Goal: Task Accomplishment & Management: Use online tool/utility

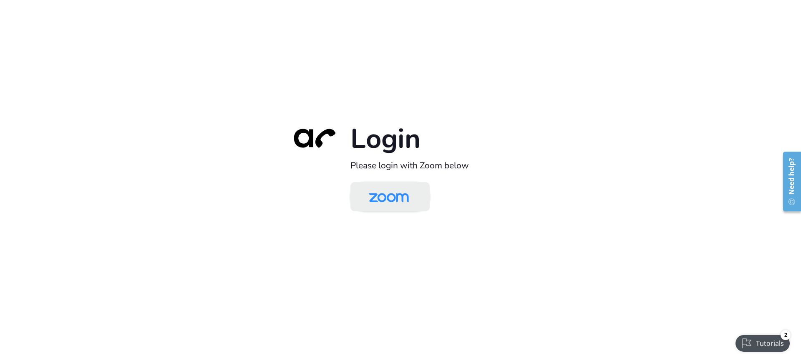
click at [392, 200] on img at bounding box center [389, 197] width 58 height 27
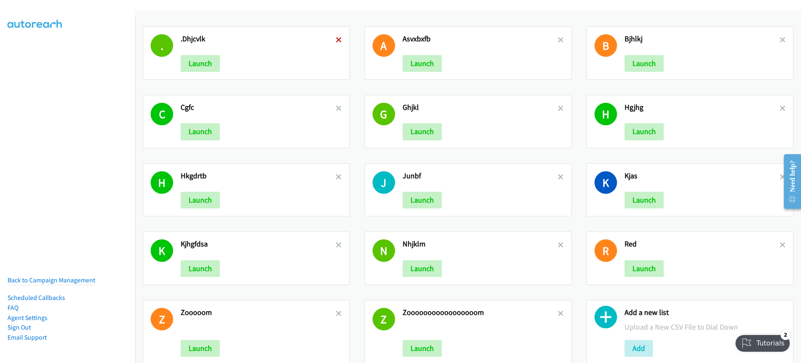
click at [337, 39] on icon at bounding box center [339, 41] width 6 height 6
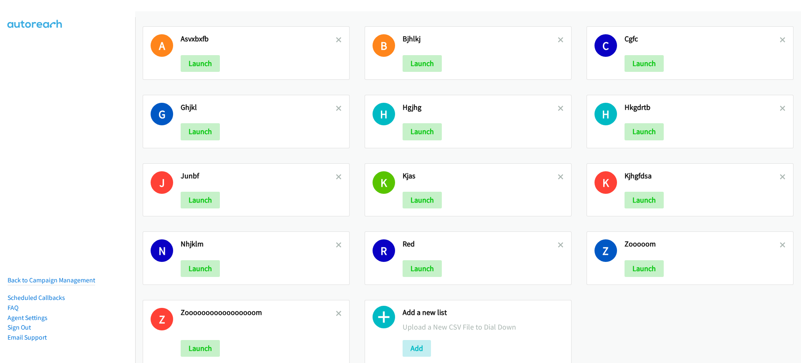
click at [337, 38] on icon at bounding box center [339, 41] width 6 height 6
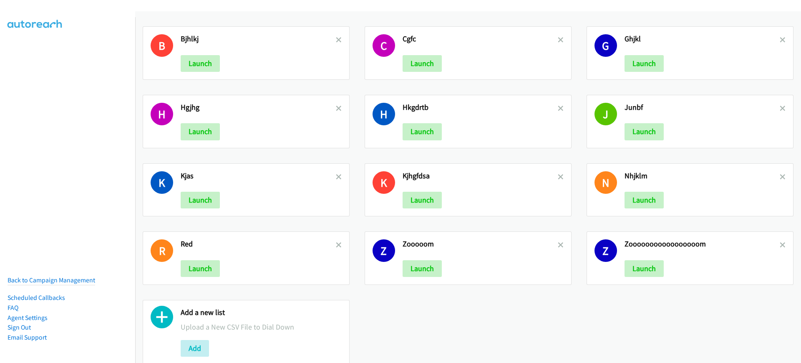
click at [337, 38] on icon at bounding box center [339, 41] width 6 height 6
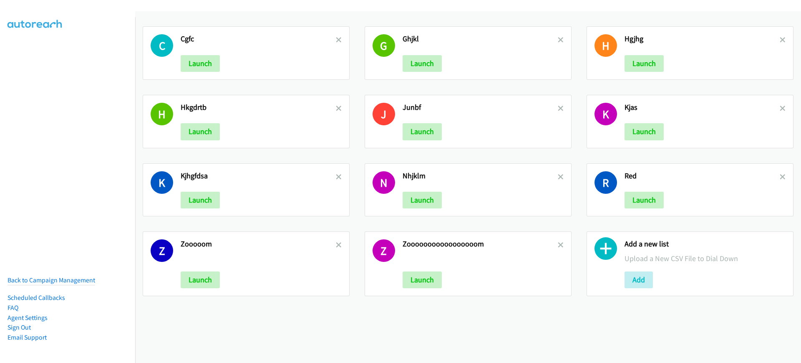
click at [337, 38] on icon at bounding box center [339, 41] width 6 height 6
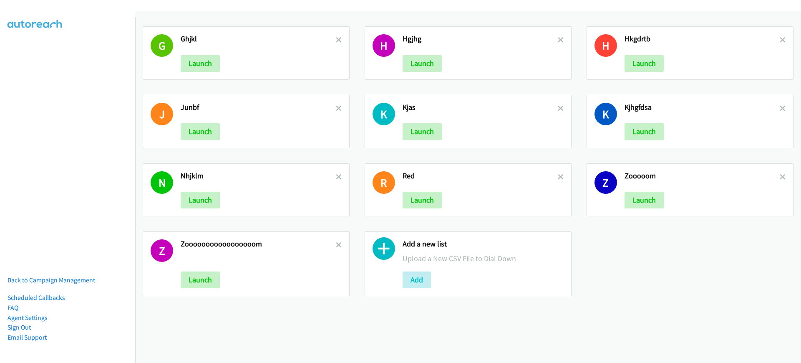
click at [337, 38] on icon at bounding box center [339, 41] width 6 height 6
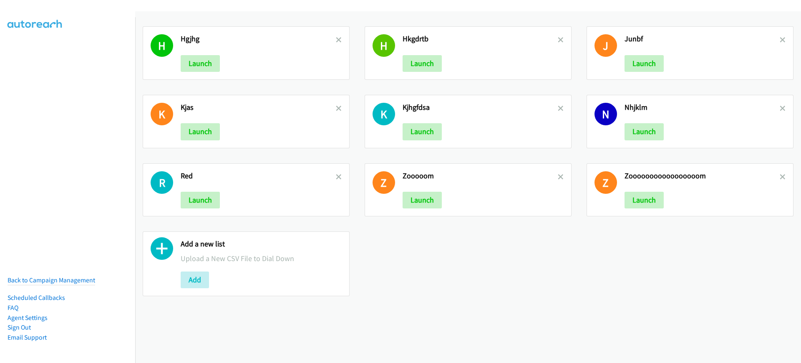
click at [337, 38] on icon at bounding box center [339, 41] width 6 height 6
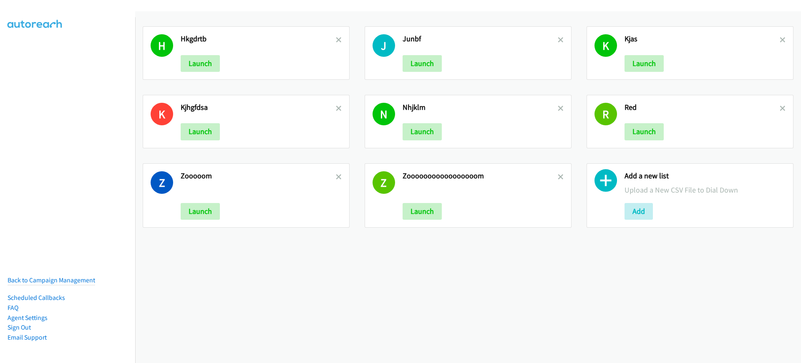
click at [337, 38] on icon at bounding box center [339, 41] width 6 height 6
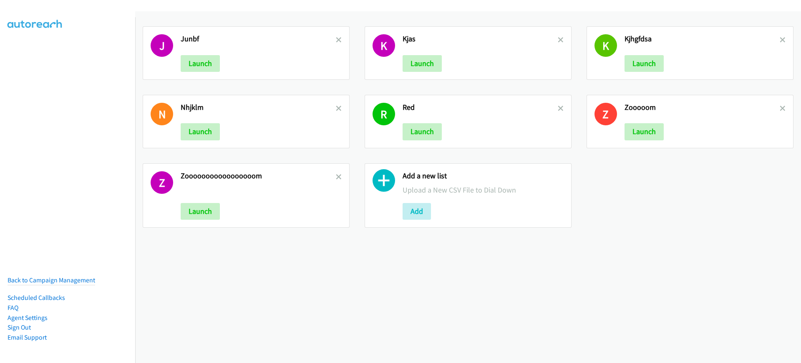
click at [337, 38] on icon at bounding box center [339, 41] width 6 height 6
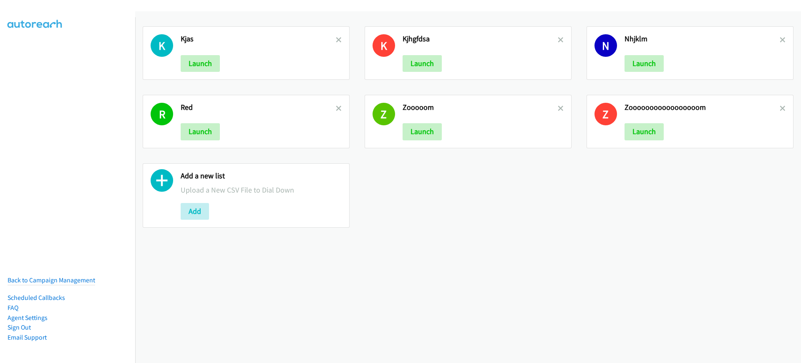
click at [337, 38] on icon at bounding box center [339, 41] width 6 height 6
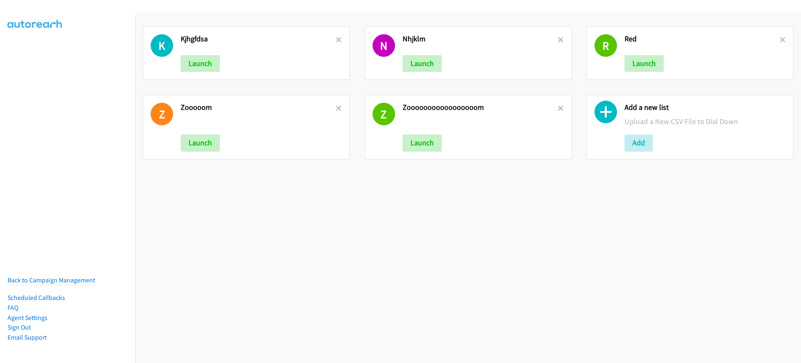
click at [337, 38] on icon at bounding box center [339, 41] width 6 height 6
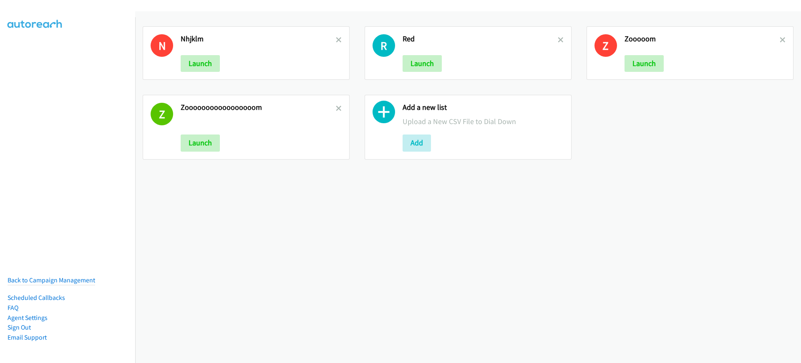
click at [337, 38] on icon at bounding box center [339, 41] width 6 height 6
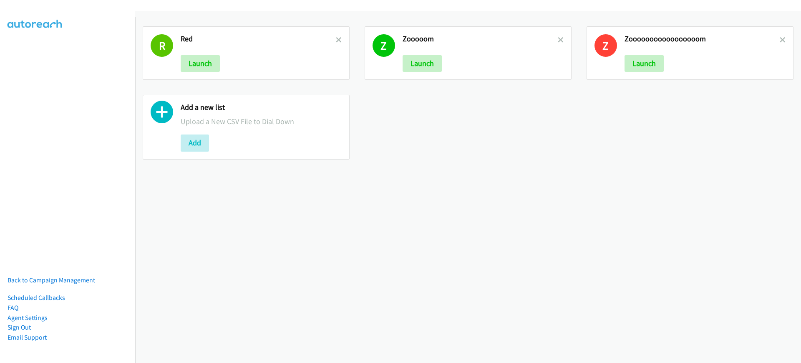
click at [337, 38] on icon at bounding box center [339, 41] width 6 height 6
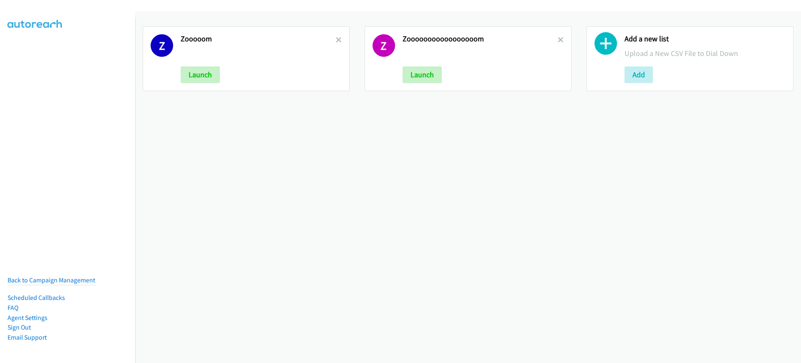
click at [337, 38] on icon at bounding box center [339, 41] width 6 height 6
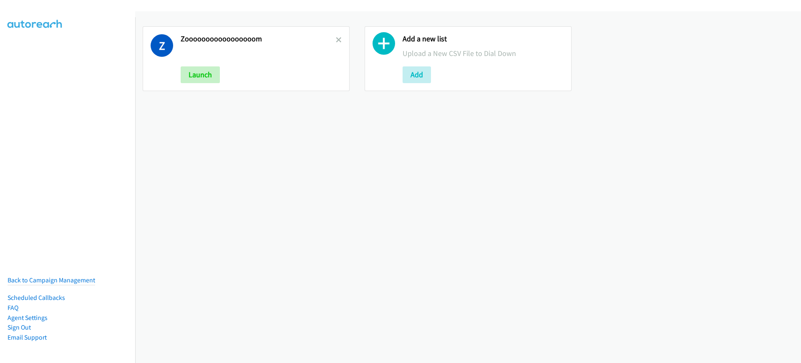
click at [337, 38] on icon at bounding box center [339, 41] width 6 height 6
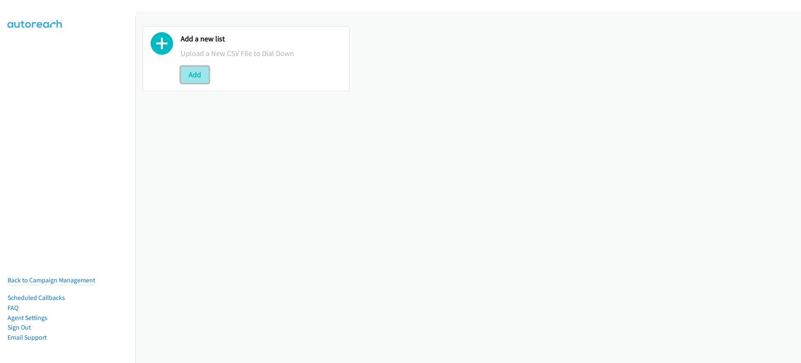
click at [197, 74] on button "Add" at bounding box center [195, 74] width 28 height 17
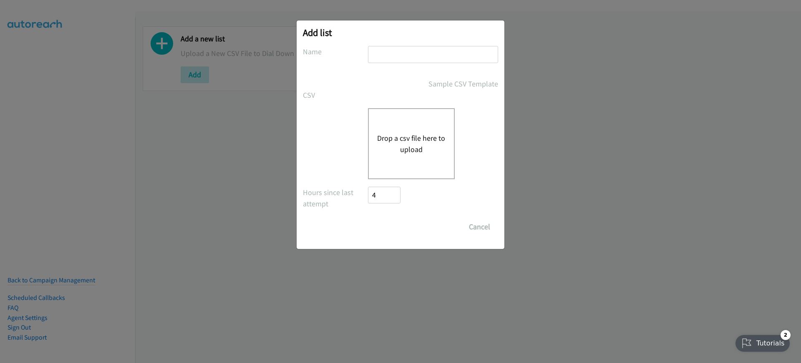
click at [365, 121] on div "Drop a csv file here to upload" at bounding box center [400, 143] width 195 height 71
click at [421, 121] on div "Drop a csv file here to upload" at bounding box center [411, 143] width 87 height 71
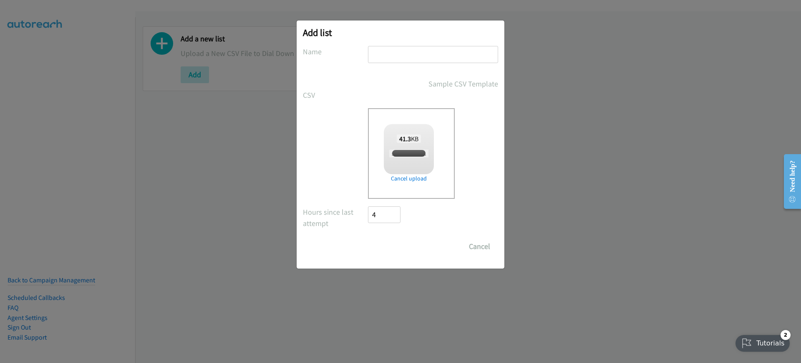
checkbox input "true"
click at [430, 61] on input "text" at bounding box center [433, 54] width 130 height 17
type input ",m bbcvxxm"
click at [394, 241] on input "Save List" at bounding box center [390, 246] width 44 height 17
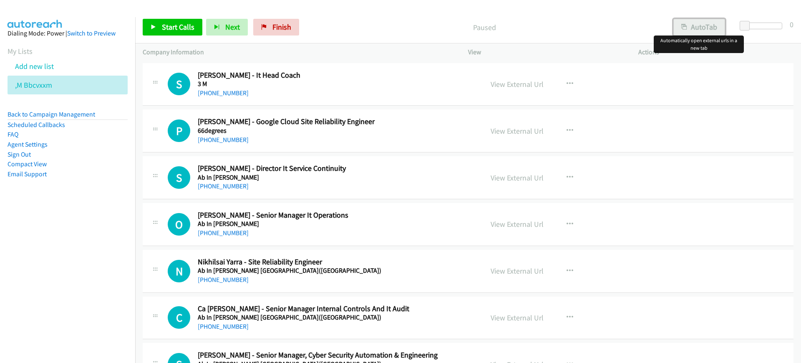
click at [687, 27] on button "AutoTab" at bounding box center [700, 27] width 52 height 17
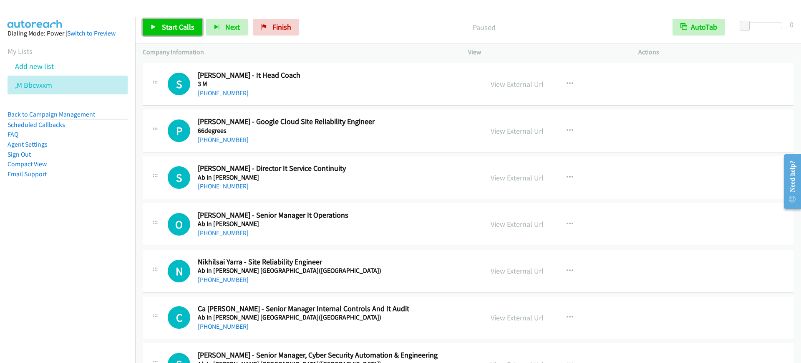
click at [171, 27] on span "Start Calls" at bounding box center [178, 27] width 33 height 10
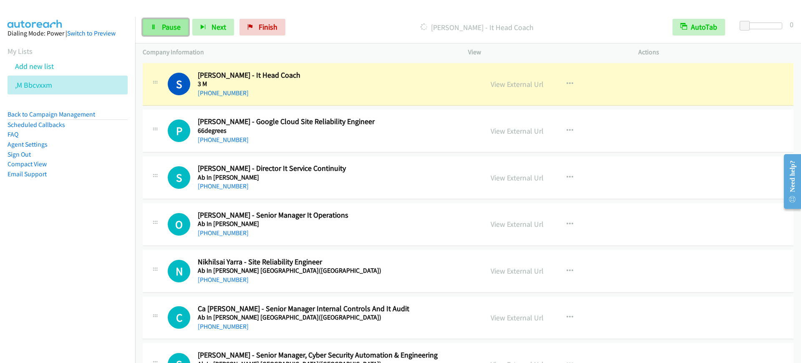
click at [161, 28] on link "Pause" at bounding box center [166, 27] width 46 height 17
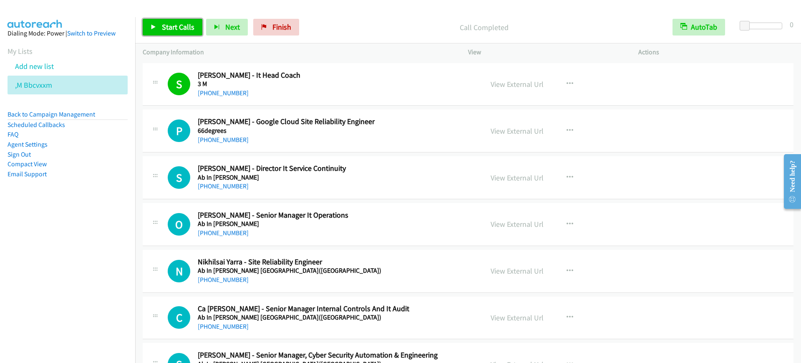
click at [174, 28] on span "Start Calls" at bounding box center [178, 27] width 33 height 10
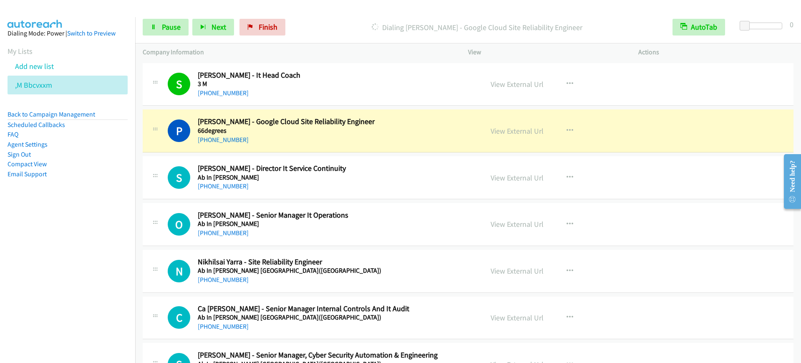
drag, startPoint x: 588, startPoint y: 129, endPoint x: 588, endPoint y: 142, distance: 13.8
click at [588, 129] on div "View External Url View External Url Schedule/Manage Callback Start Calls Here R…" at bounding box center [572, 131] width 178 height 28
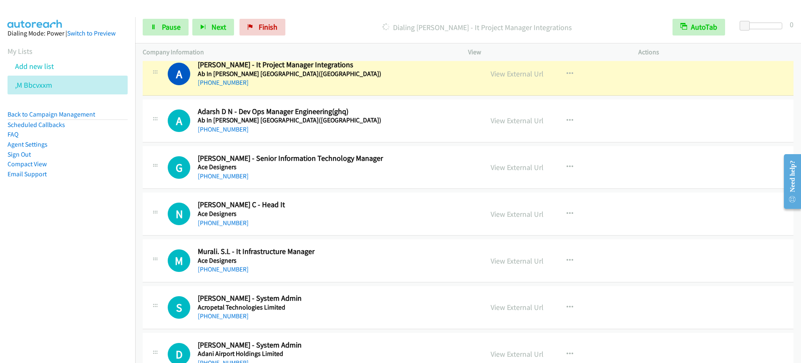
scroll to position [365, 0]
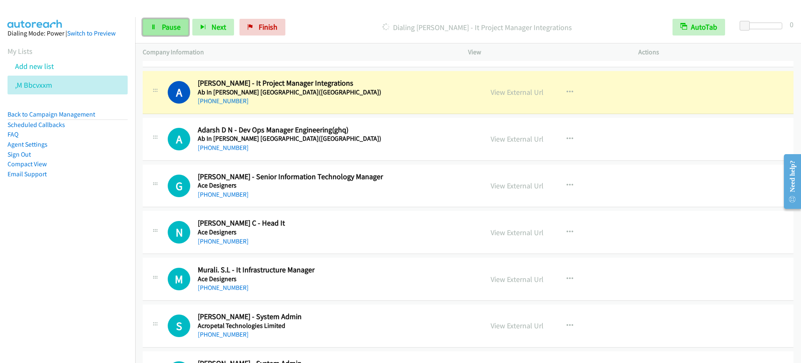
click at [151, 21] on link "Pause" at bounding box center [166, 27] width 46 height 17
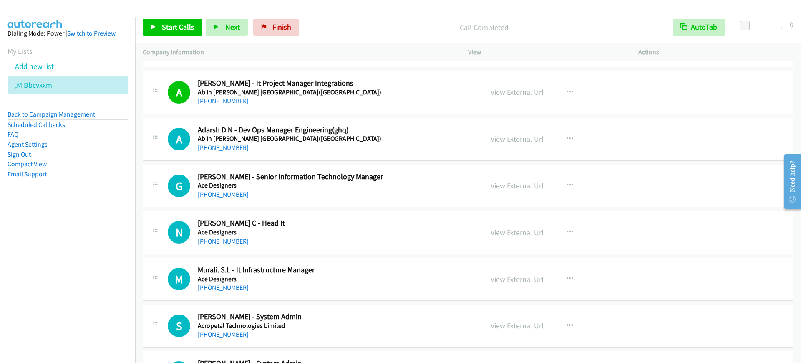
click at [206, 19] on link "Pause" at bounding box center [214, 23] width 16 height 9
click at [386, 14] on div "Start Calls Pause Next Finish Paused AutoTab AutoTab 0" at bounding box center [468, 27] width 666 height 32
click at [185, 23] on span "Start Calls" at bounding box center [178, 27] width 33 height 10
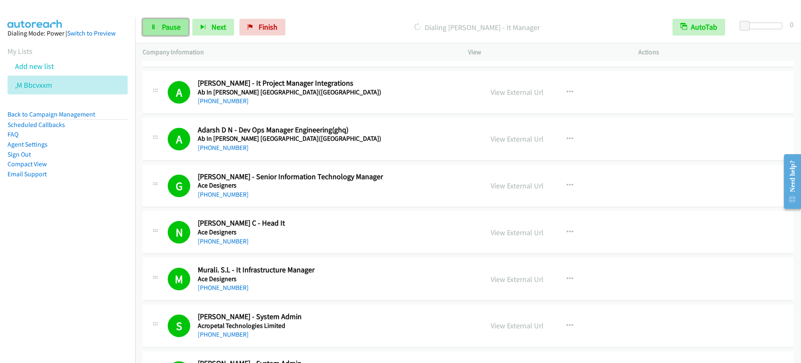
click at [161, 23] on link "Pause" at bounding box center [166, 27] width 46 height 17
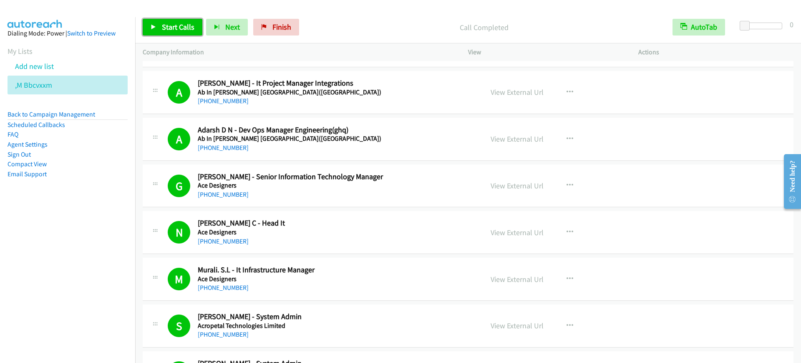
click at [164, 27] on span "Start Calls" at bounding box center [178, 27] width 33 height 10
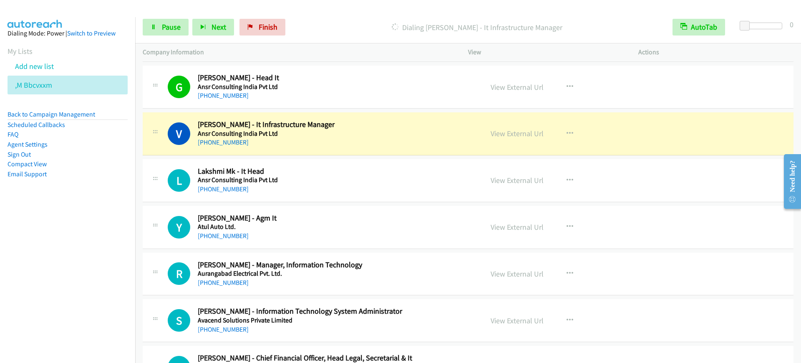
scroll to position [1304, 0]
click at [152, 26] on icon at bounding box center [154, 28] width 6 height 6
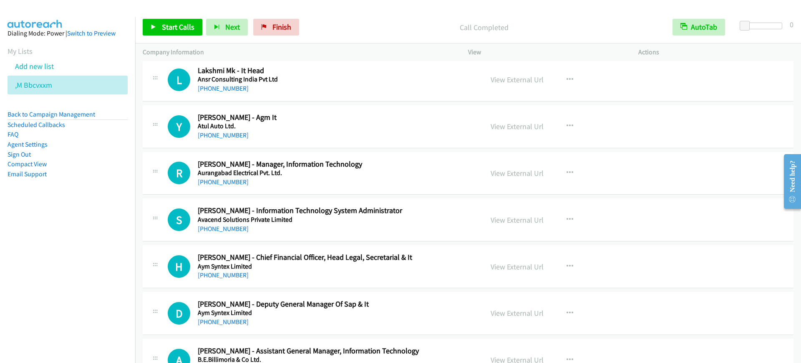
scroll to position [1461, 0]
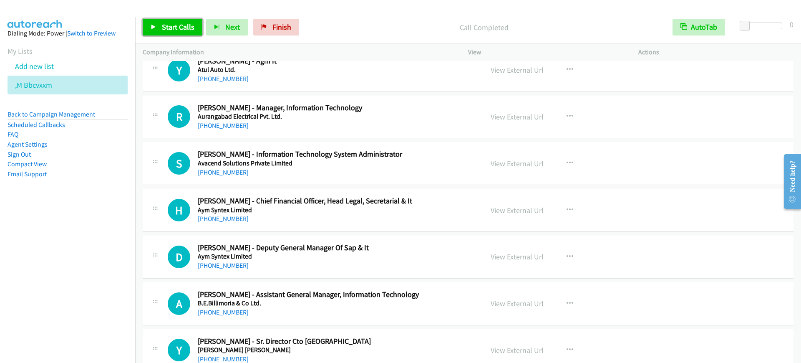
click at [184, 31] on span "Start Calls" at bounding box center [178, 27] width 33 height 10
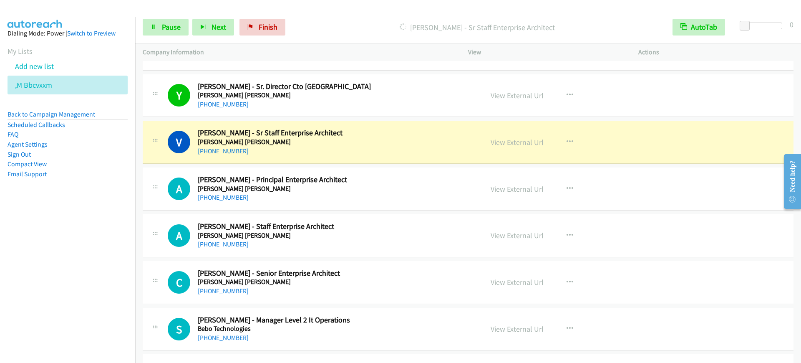
scroll to position [1774, 0]
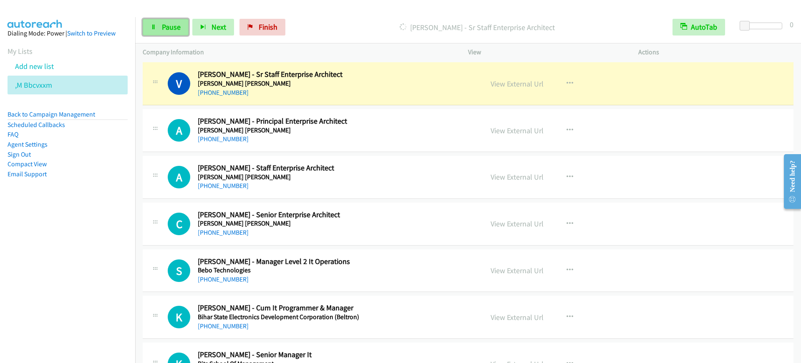
click at [163, 21] on link "Pause" at bounding box center [166, 27] width 46 height 17
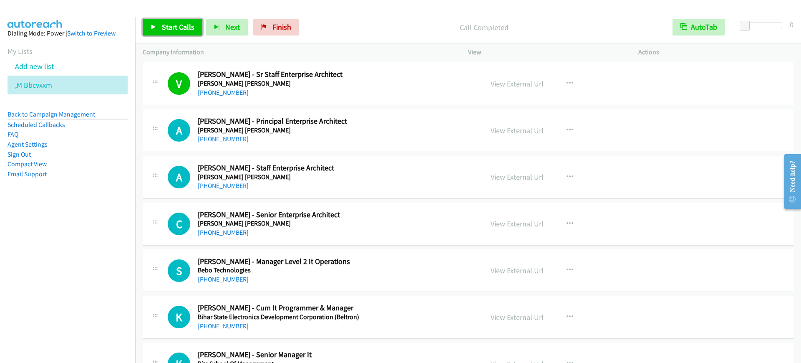
click at [172, 26] on span "Start Calls" at bounding box center [178, 27] width 33 height 10
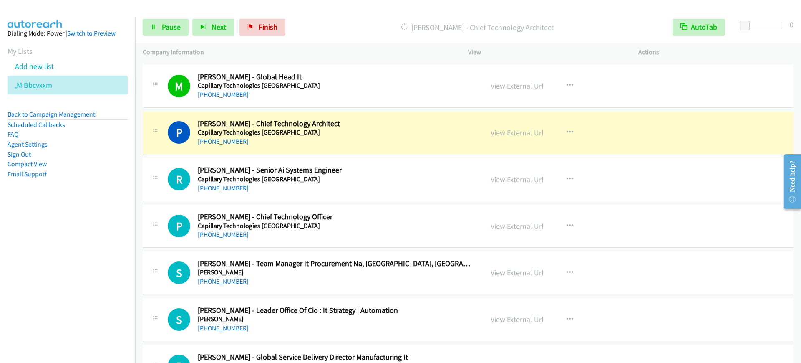
scroll to position [2191, 0]
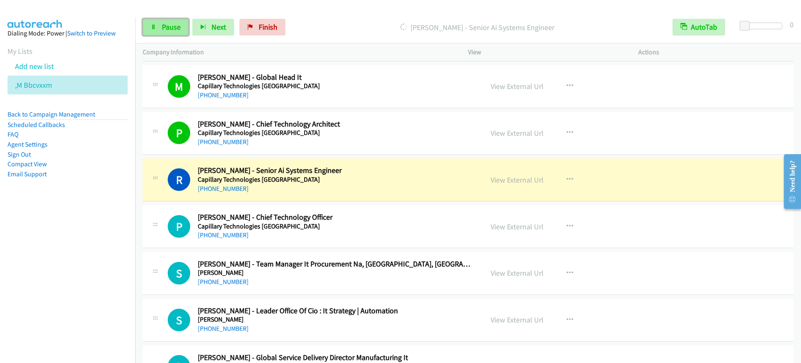
click at [162, 35] on link "Pause" at bounding box center [166, 27] width 46 height 17
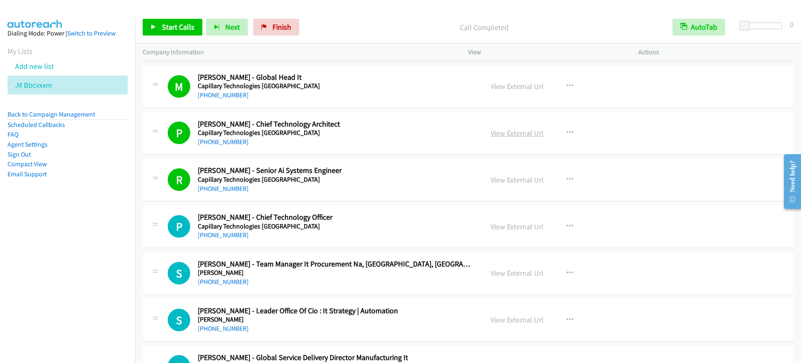
click at [508, 132] on link "View External Url" at bounding box center [517, 133] width 53 height 10
click at [164, 27] on span "Start Calls" at bounding box center [178, 27] width 33 height 10
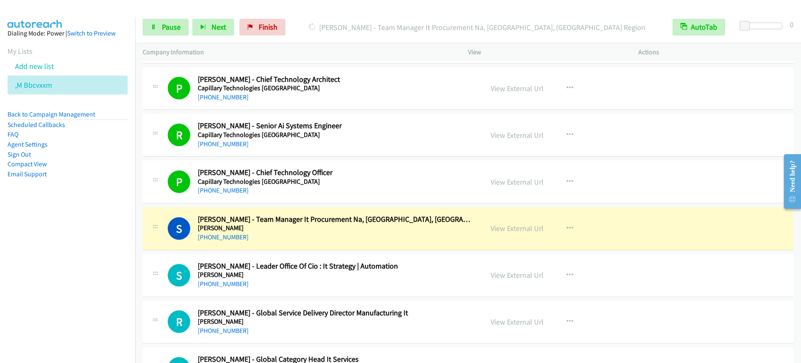
scroll to position [2295, 0]
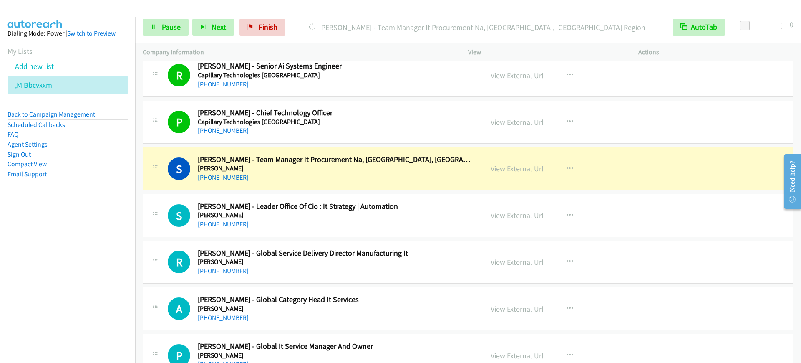
click at [146, 17] on div "Start Calls Pause Next Finish [PERSON_NAME] - Team Manager It Procurement Na, […" at bounding box center [468, 27] width 666 height 32
click at [151, 25] on icon at bounding box center [154, 28] width 6 height 6
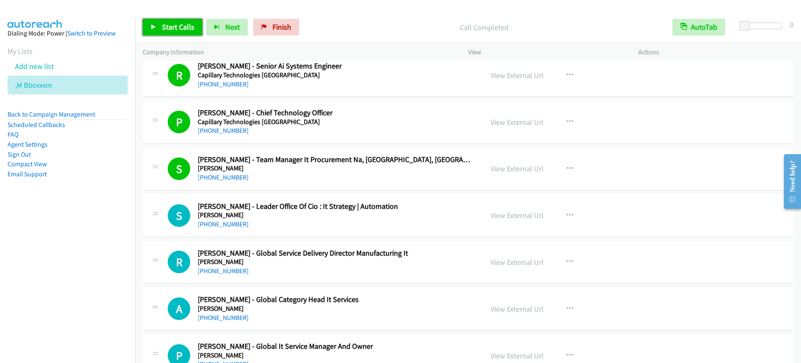
click at [181, 27] on span "Start Calls" at bounding box center [178, 27] width 33 height 10
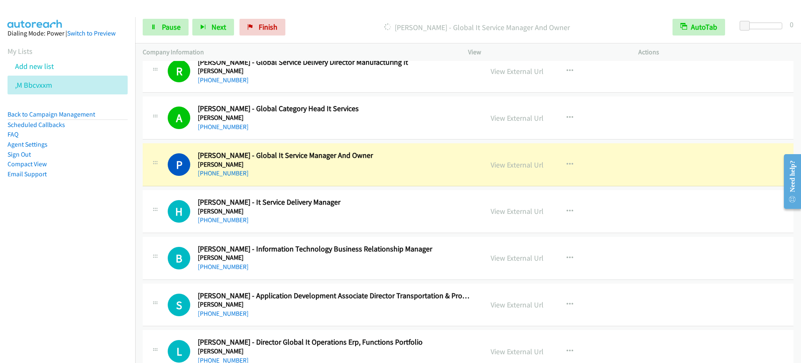
scroll to position [2504, 0]
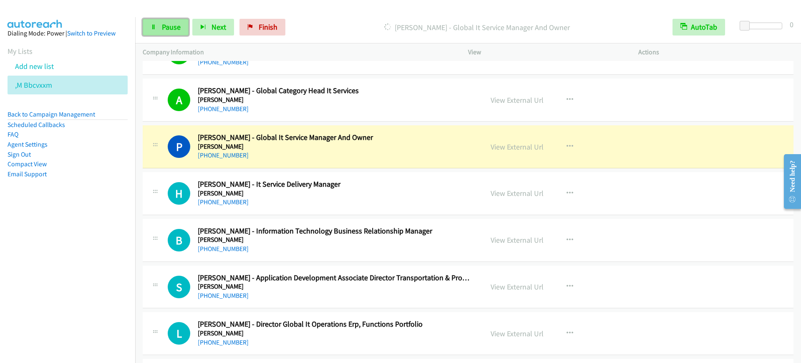
click at [157, 23] on link "Pause" at bounding box center [166, 27] width 46 height 17
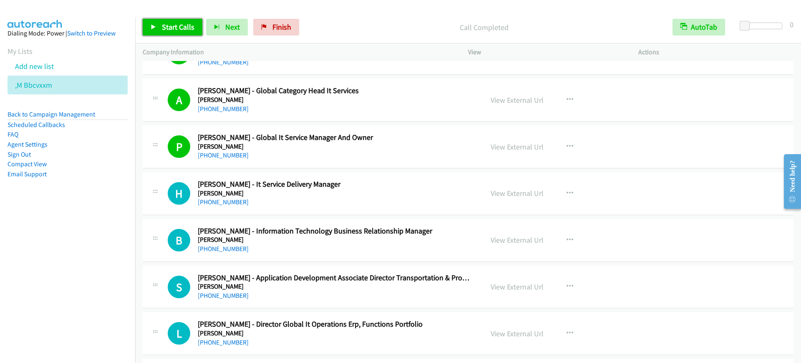
click at [175, 29] on span "Start Calls" at bounding box center [178, 27] width 33 height 10
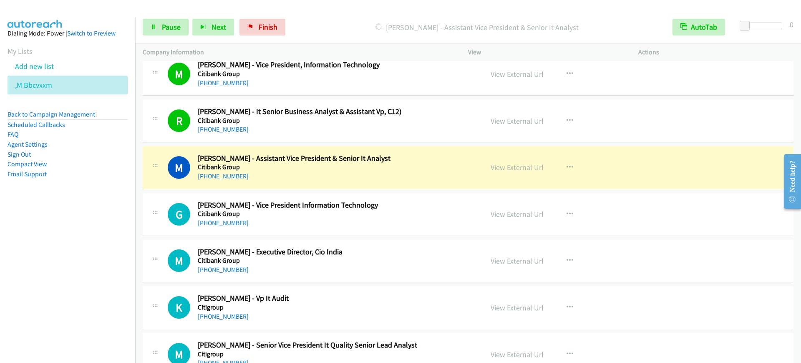
scroll to position [3808, 0]
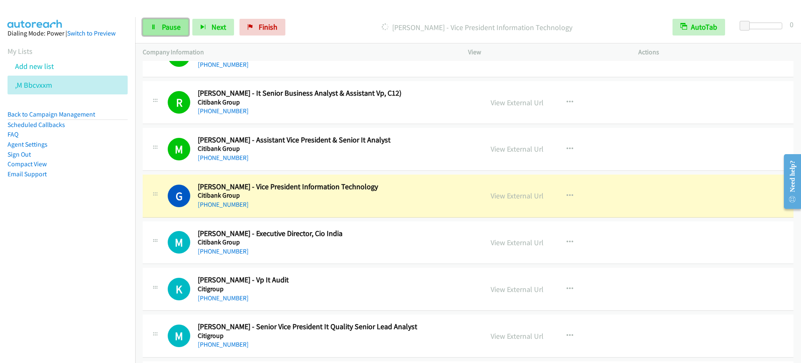
click at [158, 23] on link "Pause" at bounding box center [166, 27] width 46 height 17
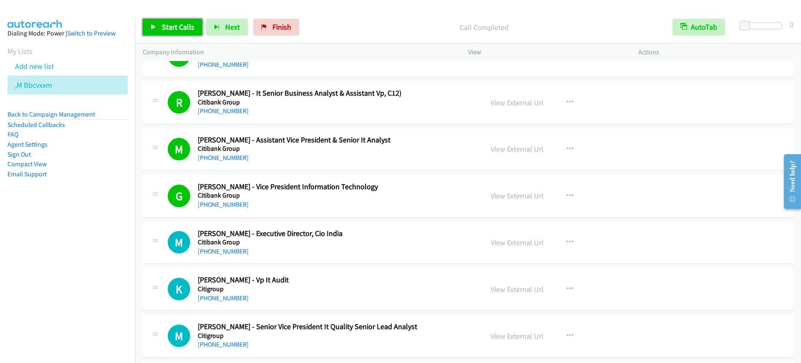
click at [177, 21] on link "Start Calls" at bounding box center [173, 27] width 60 height 17
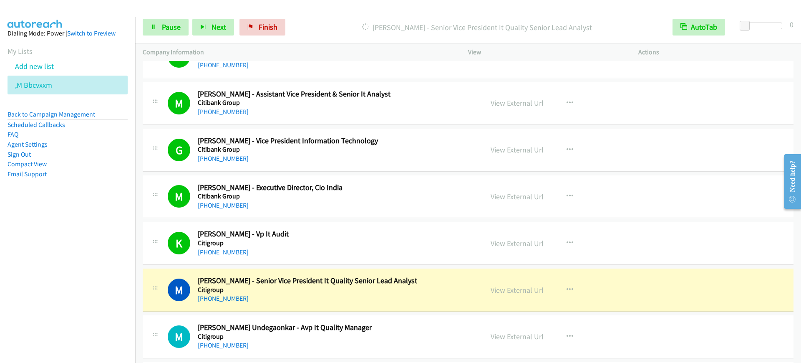
scroll to position [3965, 0]
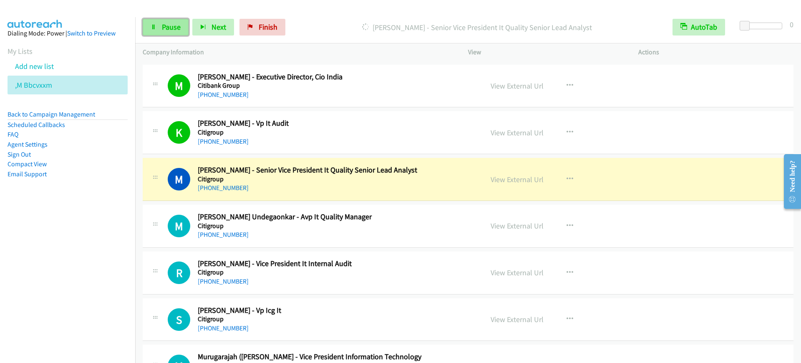
click at [172, 26] on span "Pause" at bounding box center [171, 27] width 19 height 10
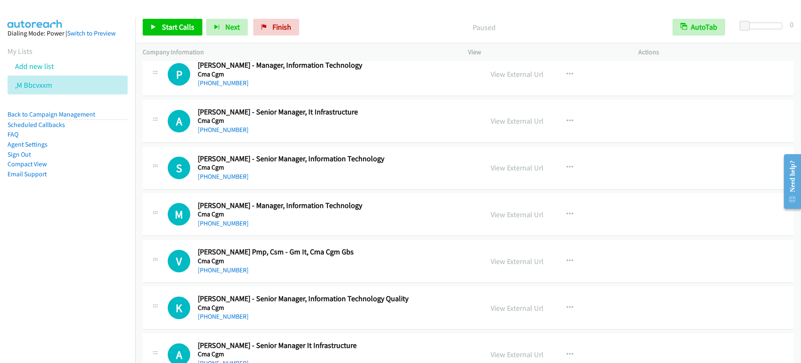
scroll to position [5999, 0]
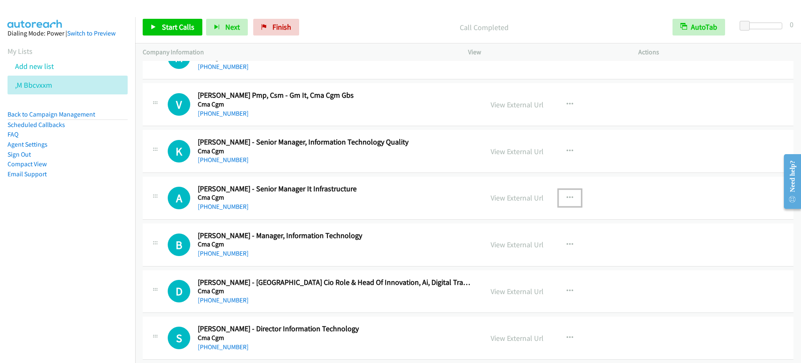
click at [569, 194] on button "button" at bounding box center [570, 197] width 23 height 17
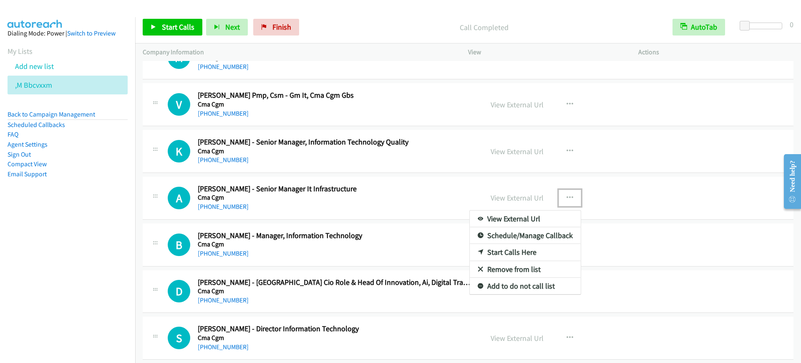
click at [497, 252] on link "Start Calls Here" at bounding box center [525, 252] width 111 height 17
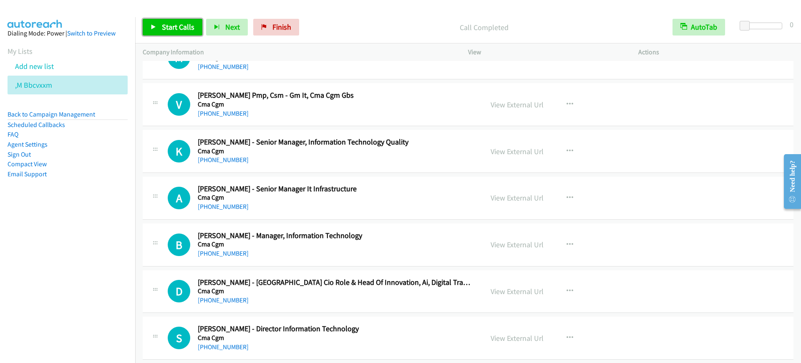
click at [151, 21] on link "Start Calls" at bounding box center [173, 27] width 60 height 17
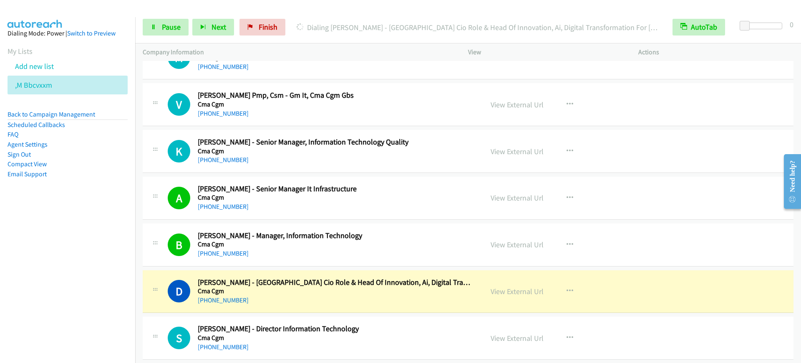
scroll to position [6052, 0]
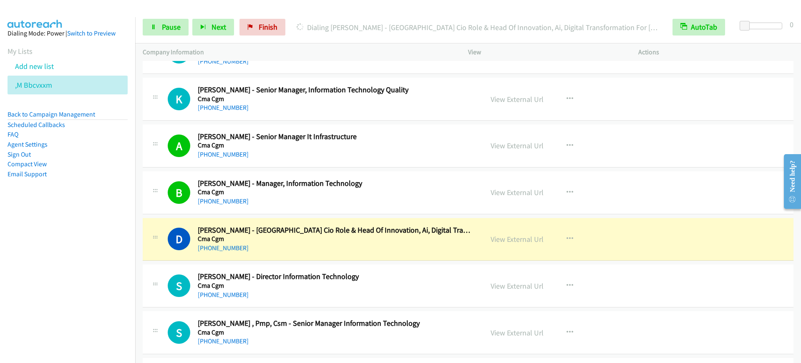
click at [290, 244] on div "[PHONE_NUMBER]" at bounding box center [335, 248] width 274 height 10
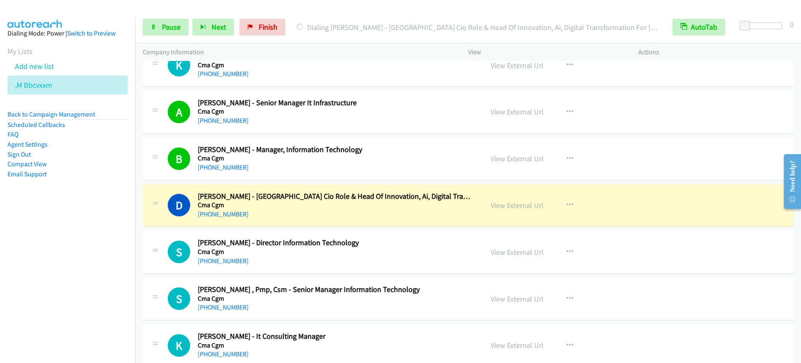
scroll to position [6104, 0]
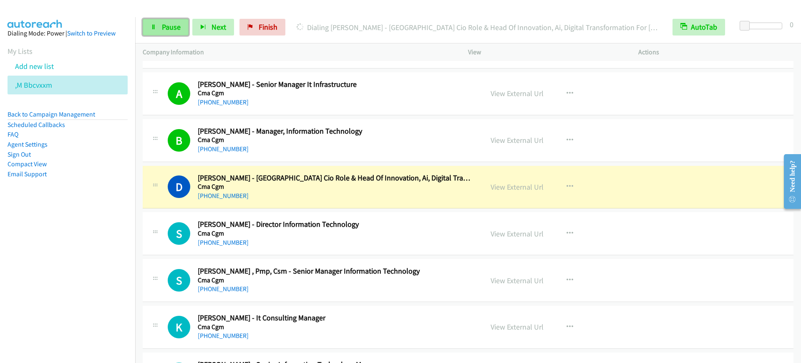
click at [157, 26] on link "Pause" at bounding box center [166, 27] width 46 height 17
